Goal: Check status: Check status

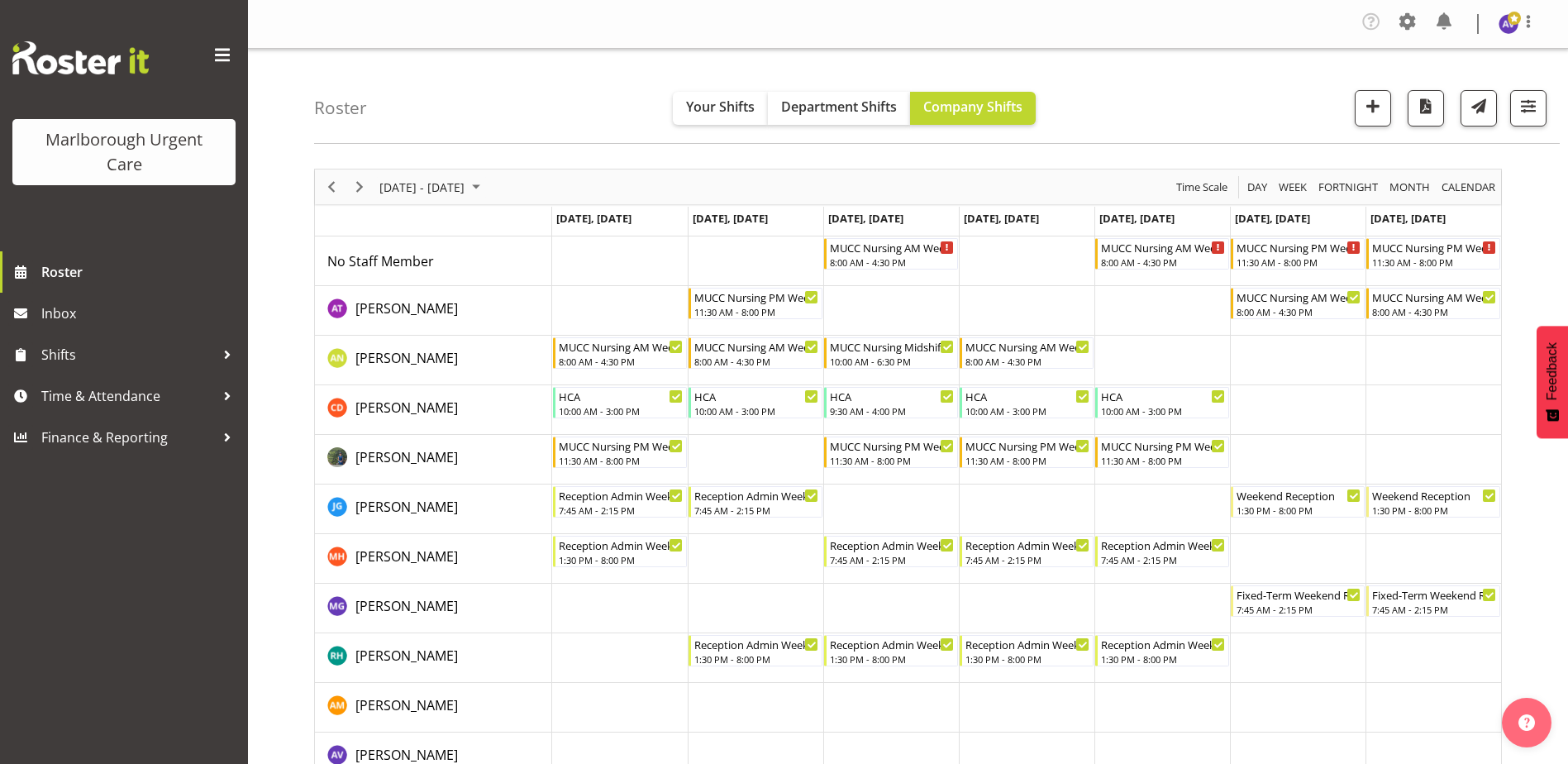
click at [345, 186] on div "Timeline Week of November 3, 2025" at bounding box center [331, 186] width 29 height 35
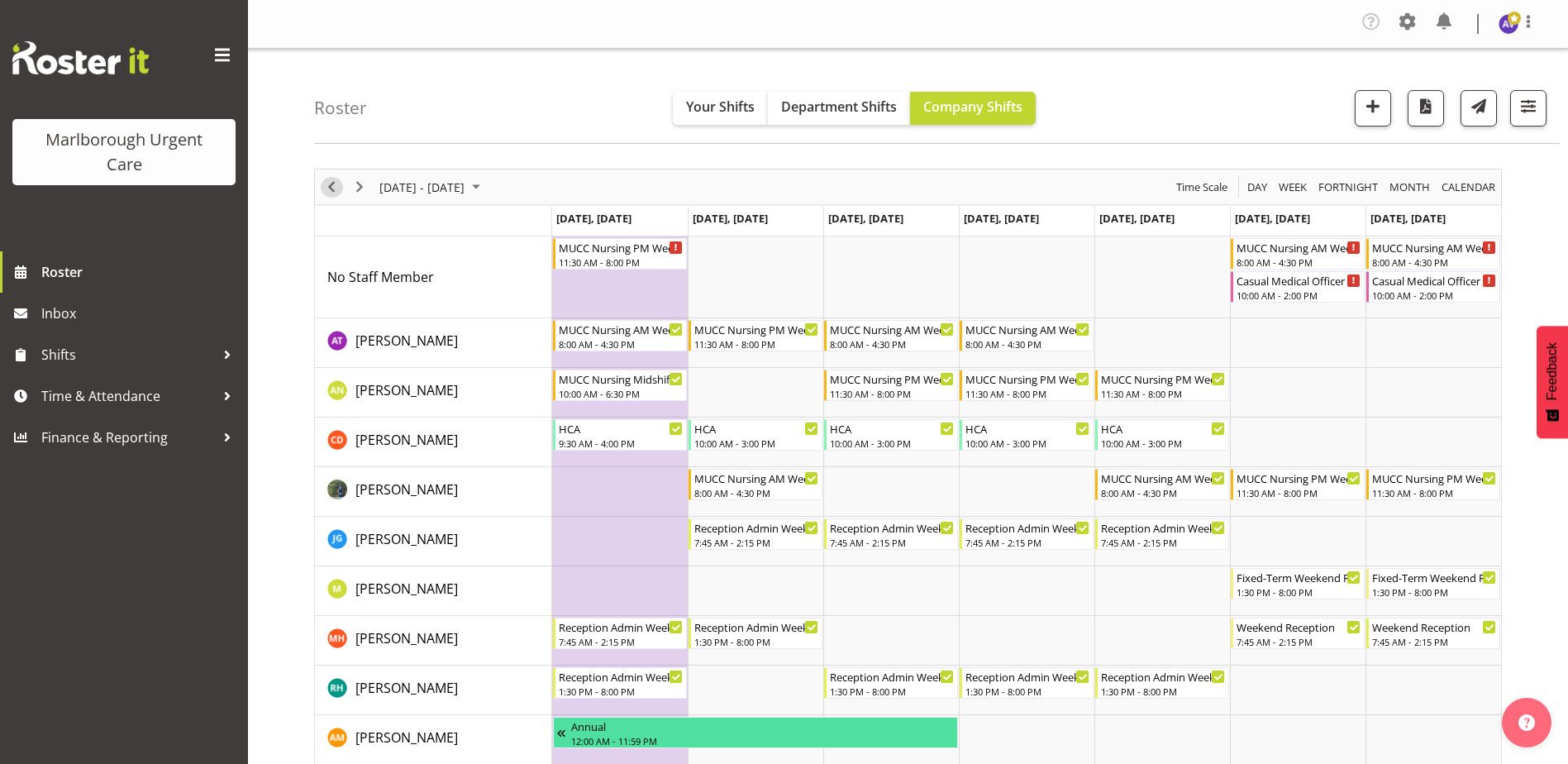
click at [325, 191] on span "Previous" at bounding box center [331, 186] width 20 height 21
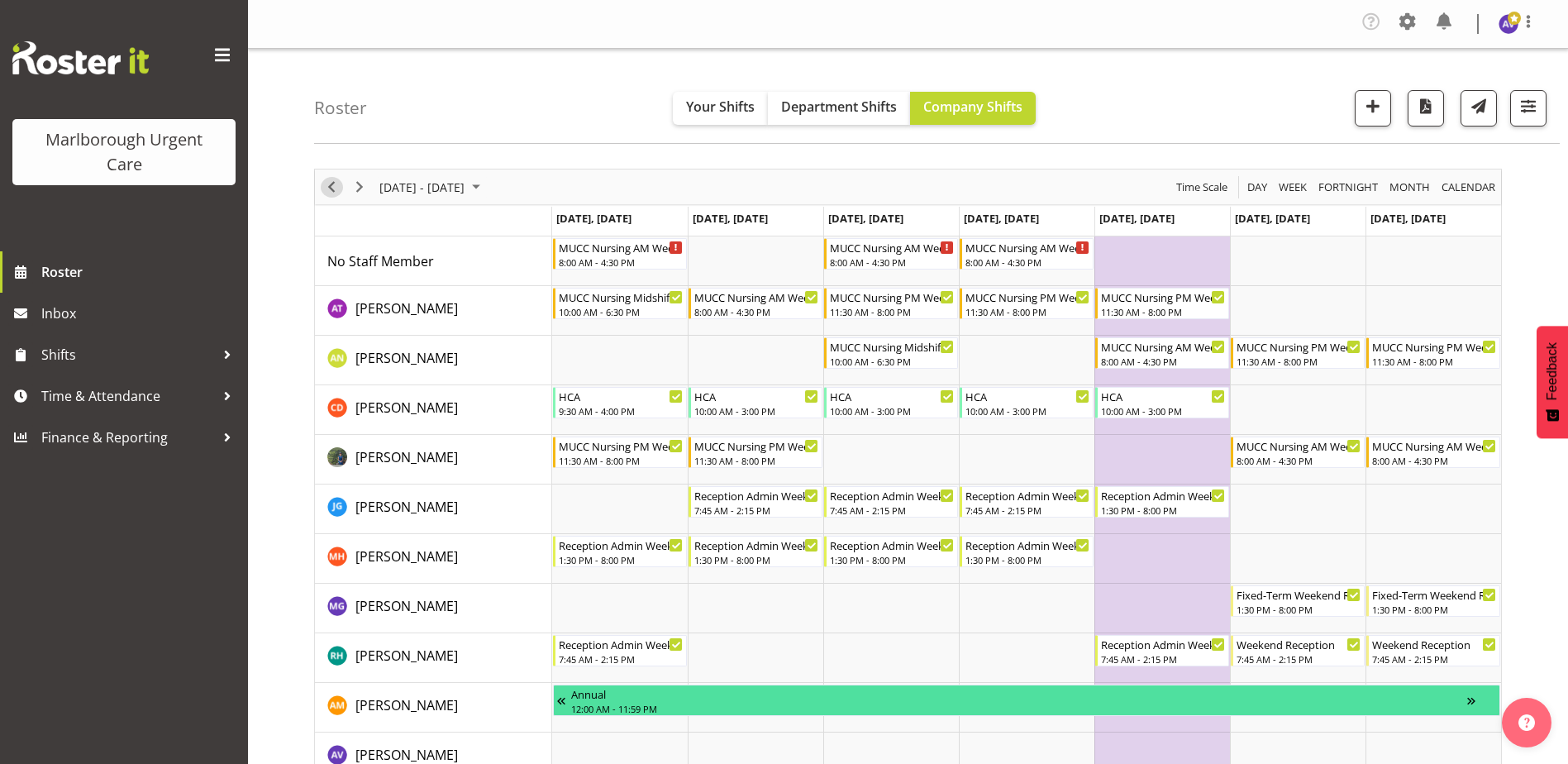
click at [331, 188] on span "Previous" at bounding box center [331, 186] width 20 height 21
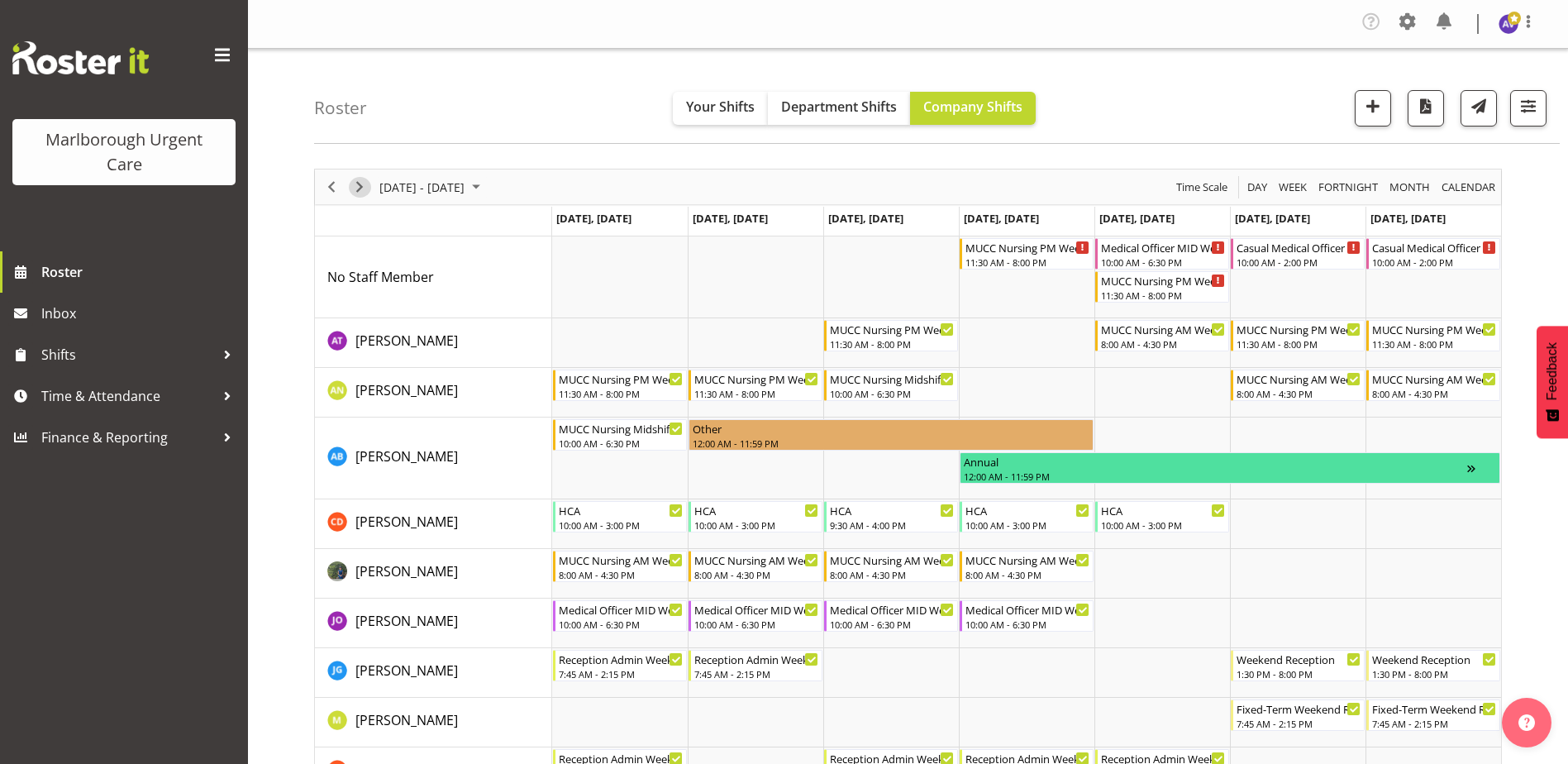
click at [358, 183] on span "Next" at bounding box center [360, 186] width 20 height 21
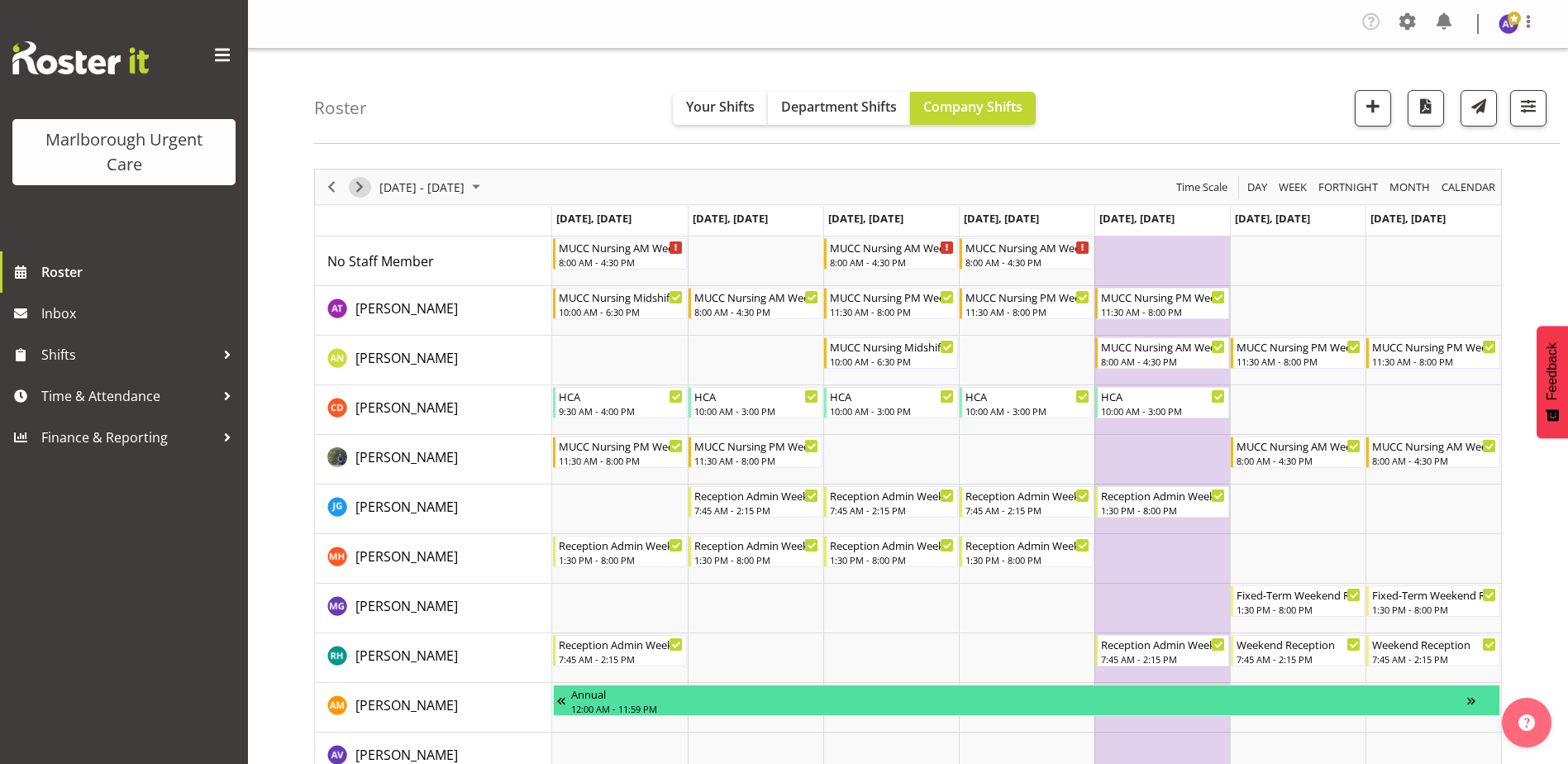
click at [360, 192] on span "Next" at bounding box center [360, 186] width 20 height 21
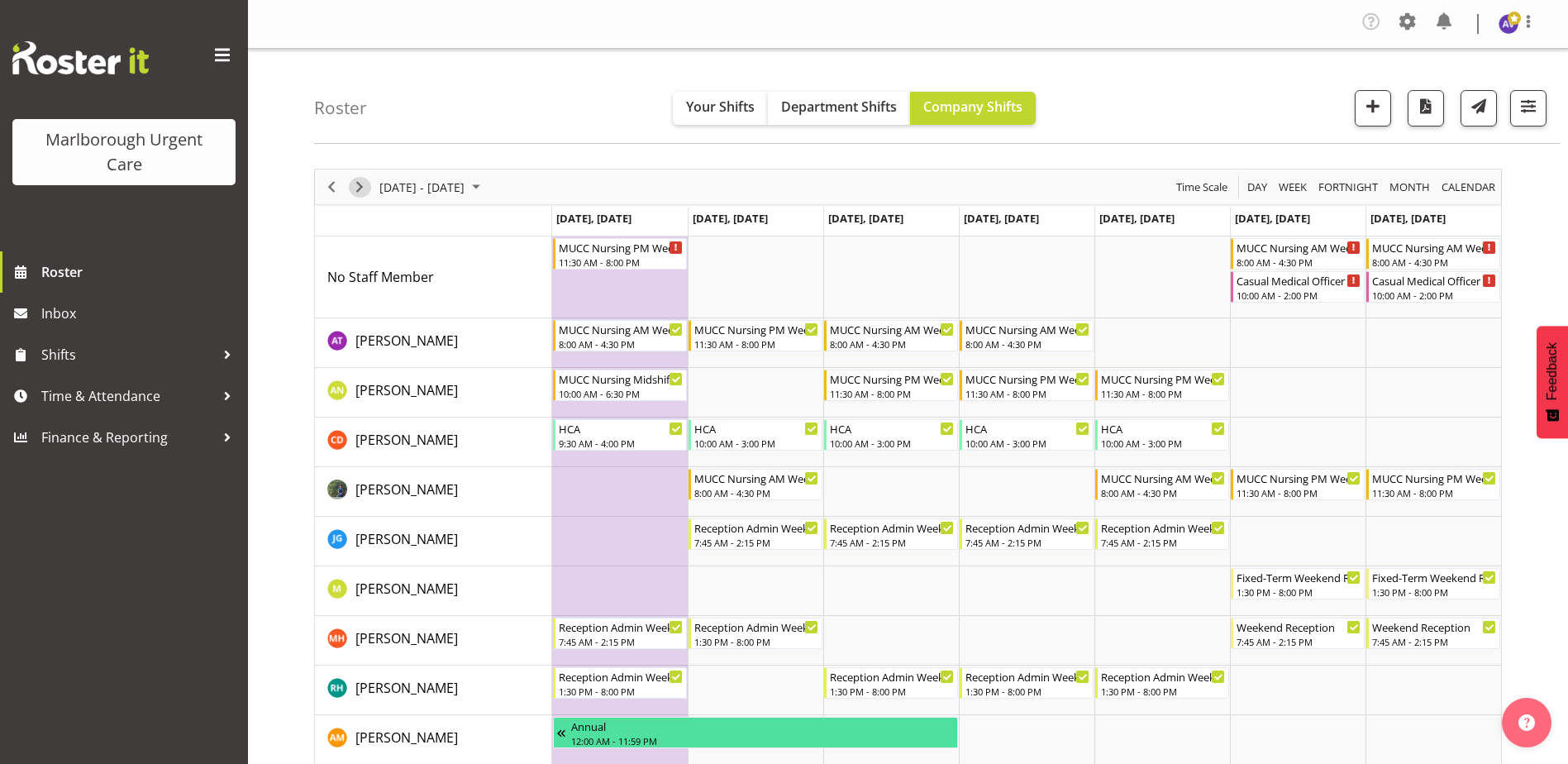
click at [360, 189] on span "Next" at bounding box center [360, 186] width 20 height 21
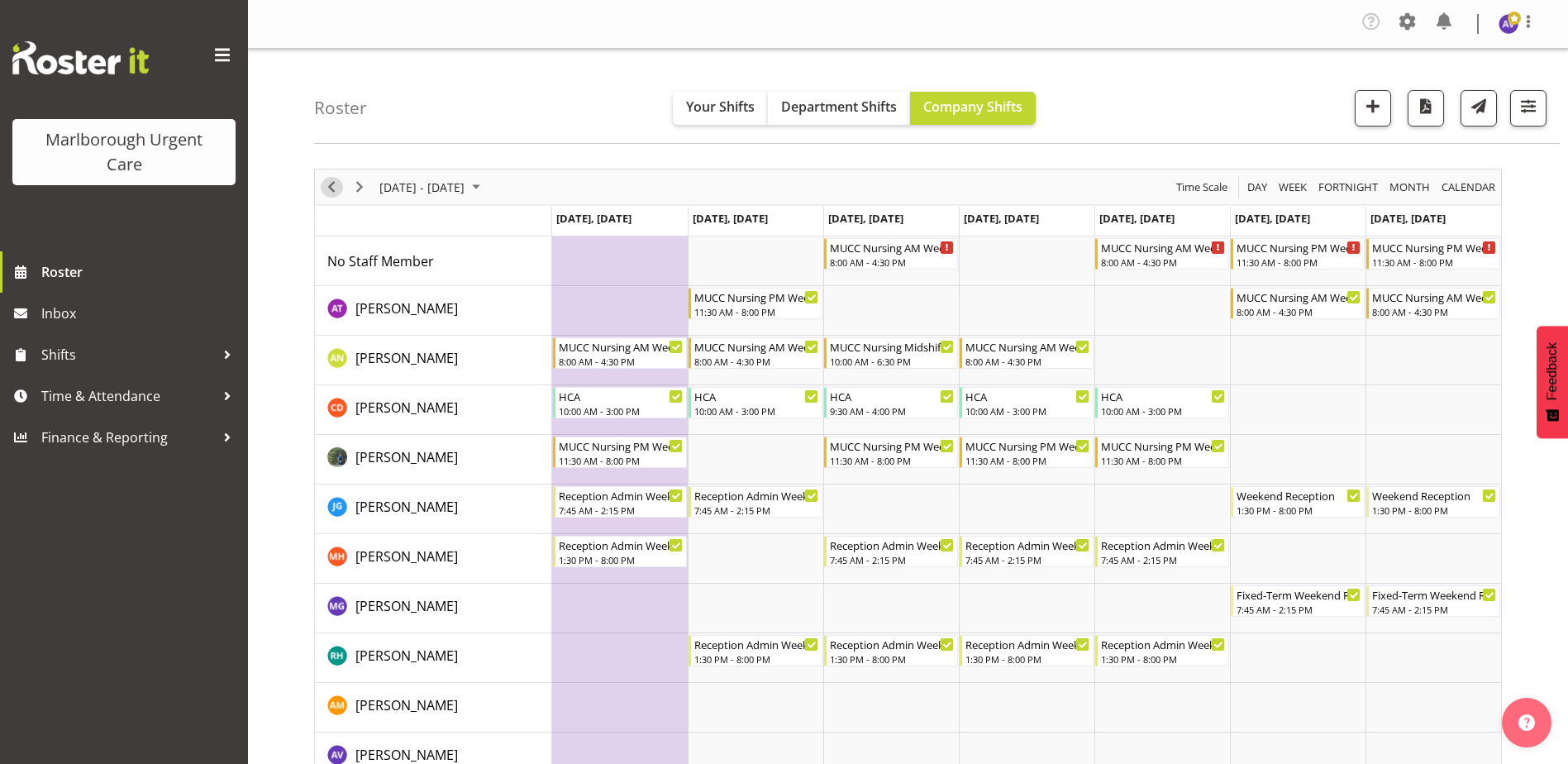
click at [331, 189] on span "Previous" at bounding box center [331, 186] width 20 height 21
